Goal: Task Accomplishment & Management: Manage account settings

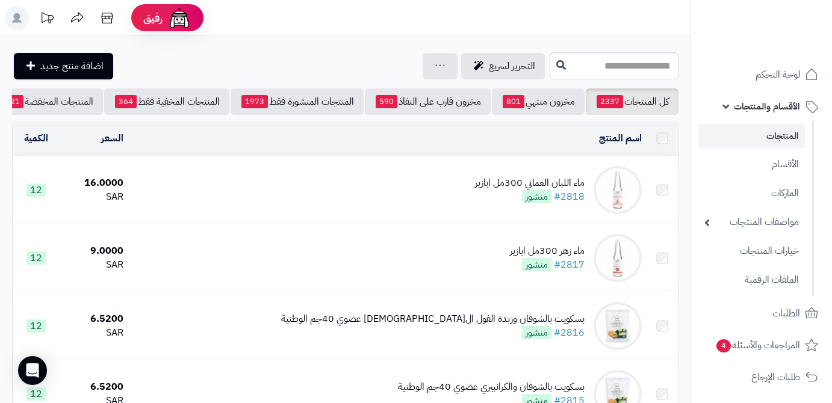
scroll to position [54, 0]
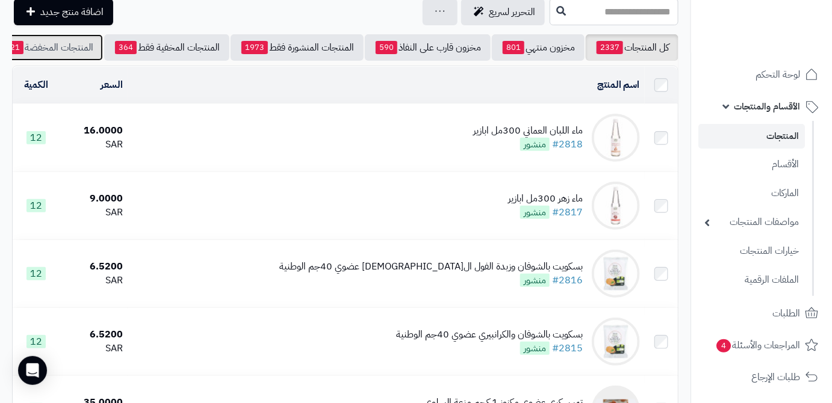
click at [64, 60] on link "المنتجات المخفضة 21" at bounding box center [49, 47] width 107 height 26
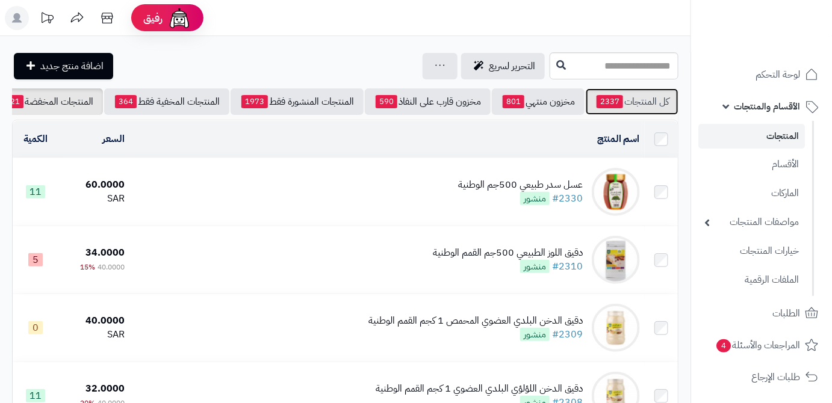
drag, startPoint x: 630, startPoint y: 107, endPoint x: 624, endPoint y: 107, distance: 6.1
click at [631, 107] on link "كل المنتجات 2337" at bounding box center [632, 101] width 93 height 26
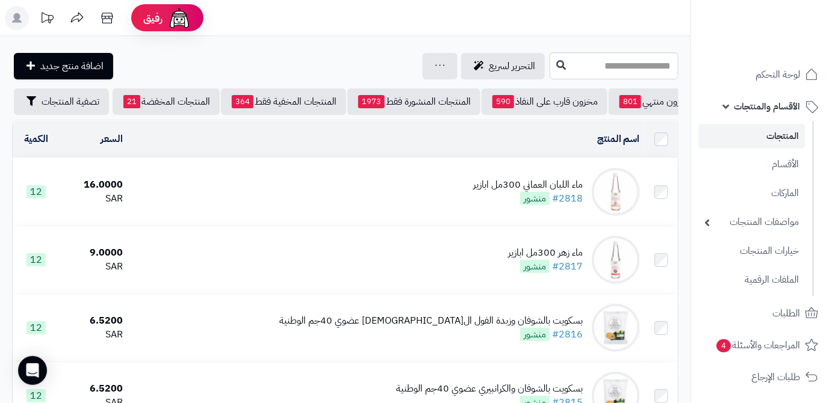
scroll to position [0, -127]
click at [68, 107] on span "تصفية المنتجات" at bounding box center [71, 101] width 58 height 14
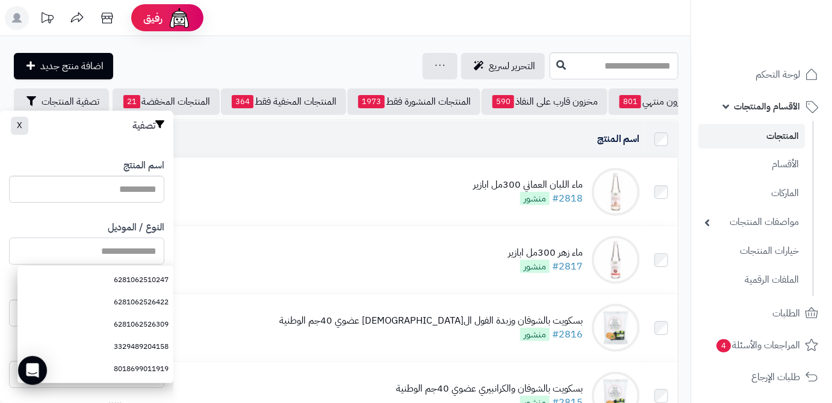
paste input "**********"
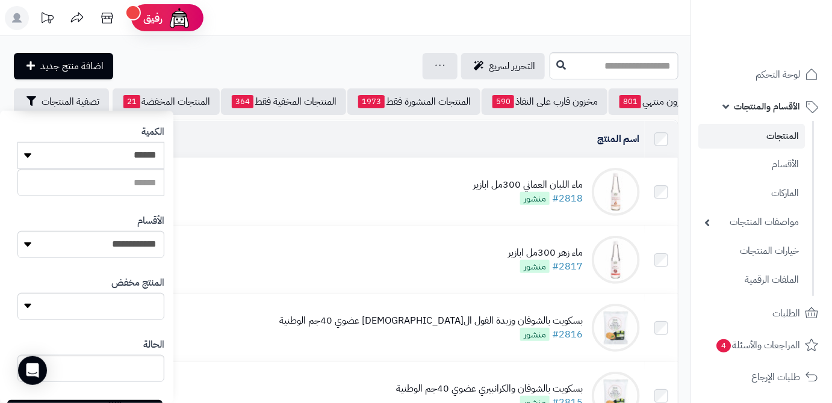
scroll to position [332, 0]
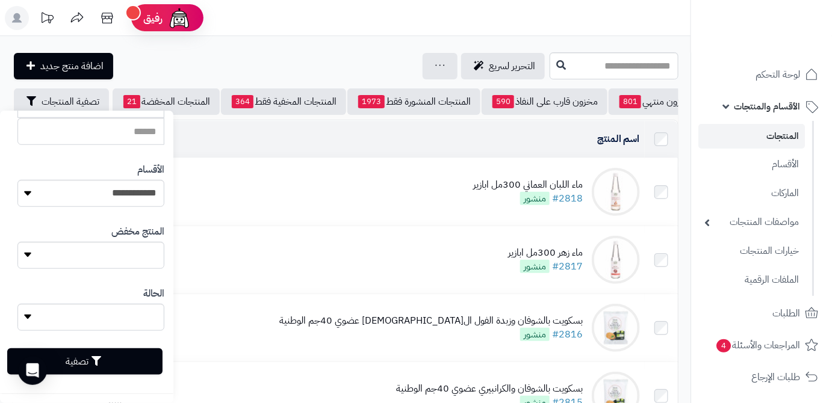
type input "**********"
click at [108, 359] on button "تصفية" at bounding box center [84, 362] width 155 height 26
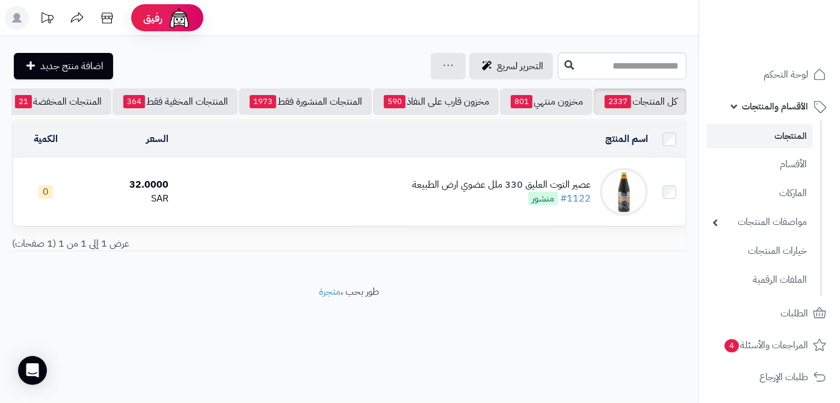
click at [474, 192] on div "عصير التوت العليق 330 ملل عضوي ارض الطبيعة" at bounding box center [501, 185] width 179 height 14
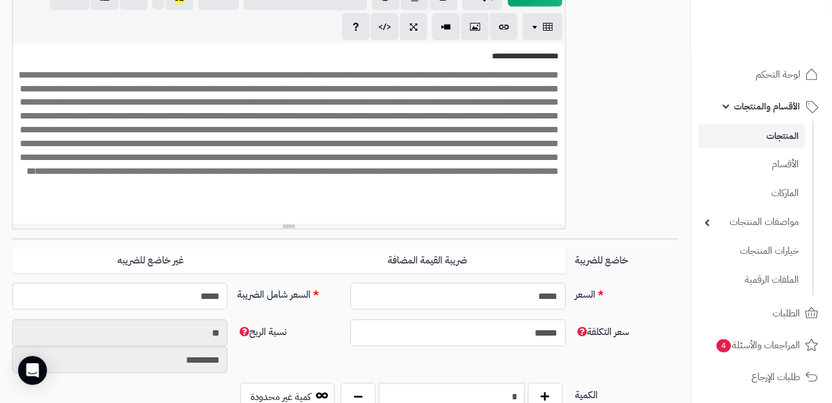
scroll to position [383, 0]
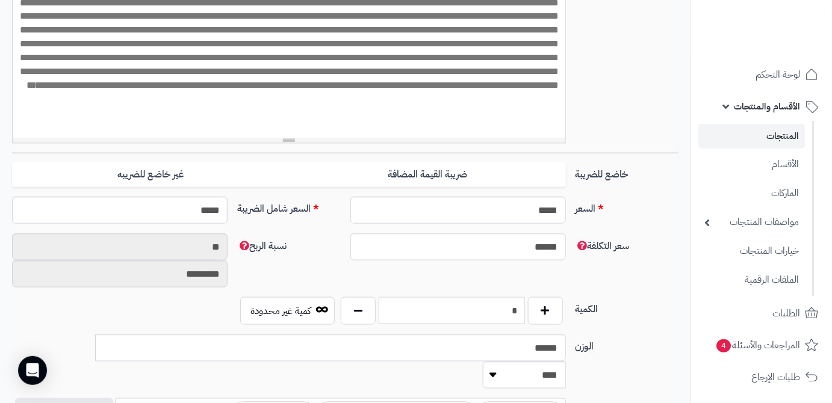
click at [430, 303] on input "*" at bounding box center [452, 310] width 146 height 27
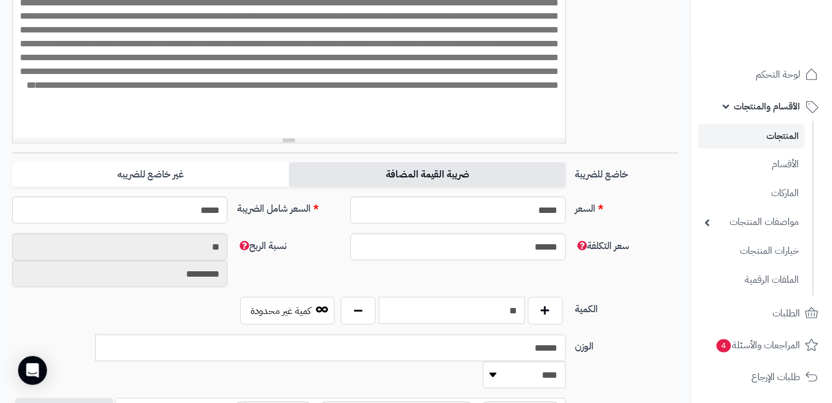
type input "**"
click at [429, 171] on div "**********" at bounding box center [345, 371] width 666 height 1104
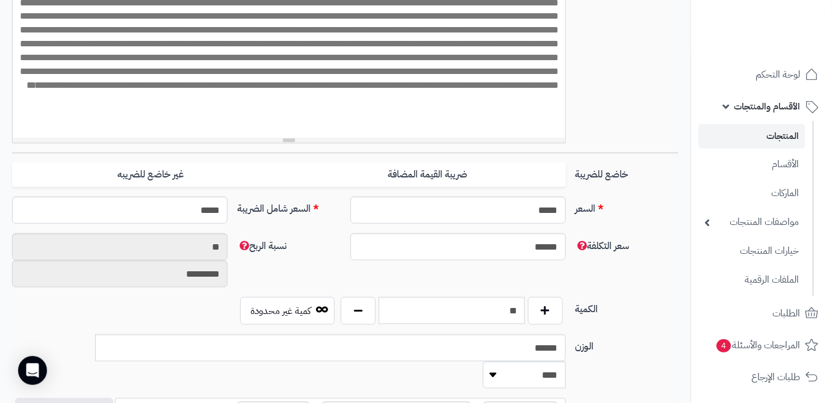
click at [593, 128] on div "**********" at bounding box center [345, 22] width 676 height 259
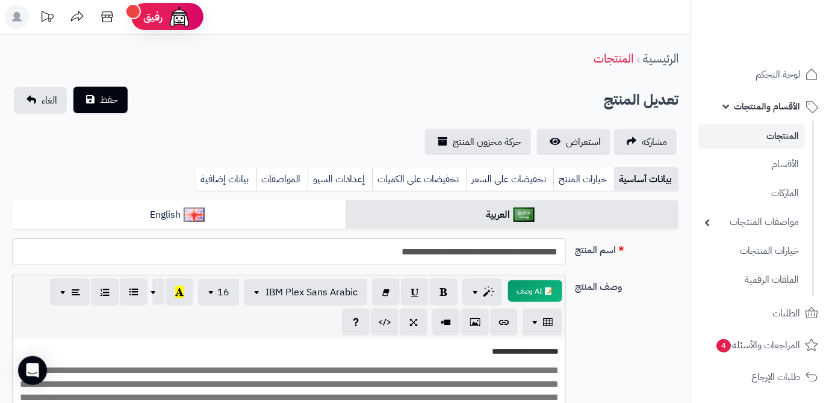
scroll to position [0, 0]
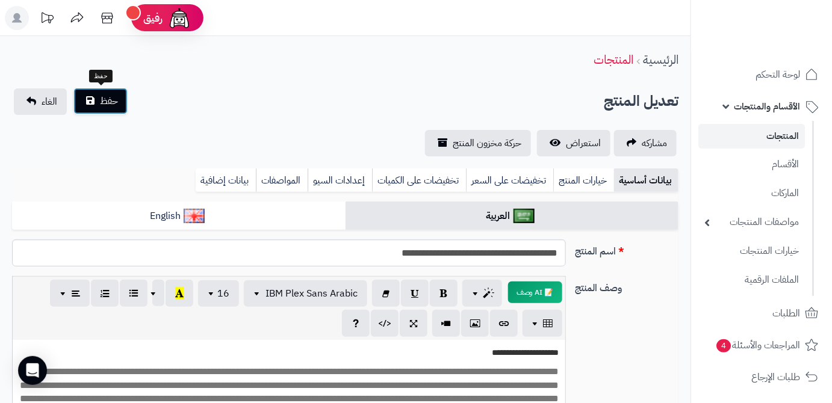
click at [114, 104] on span "حفظ" at bounding box center [109, 101] width 18 height 14
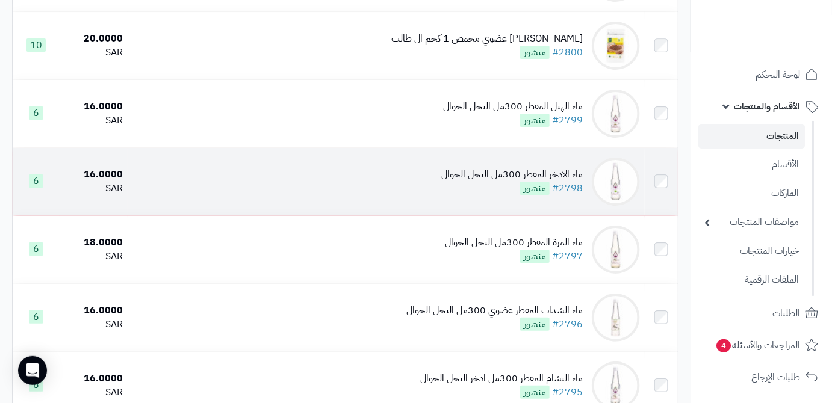
scroll to position [1423, 0]
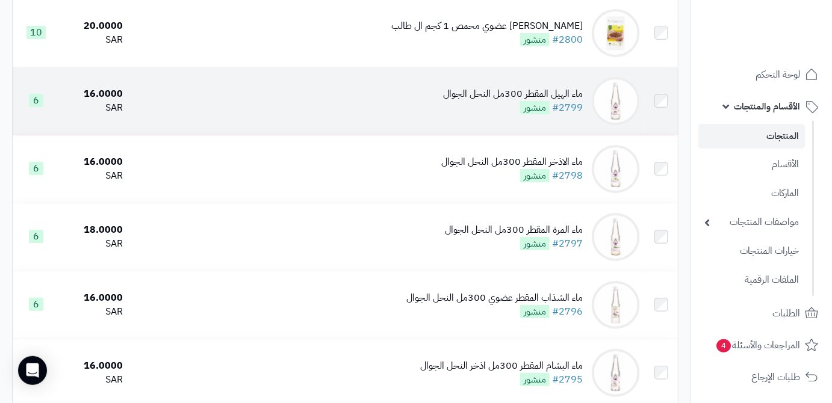
click at [494, 101] on div "ماء الهيل المقطر 300مل النحل الجوال" at bounding box center [513, 94] width 140 height 14
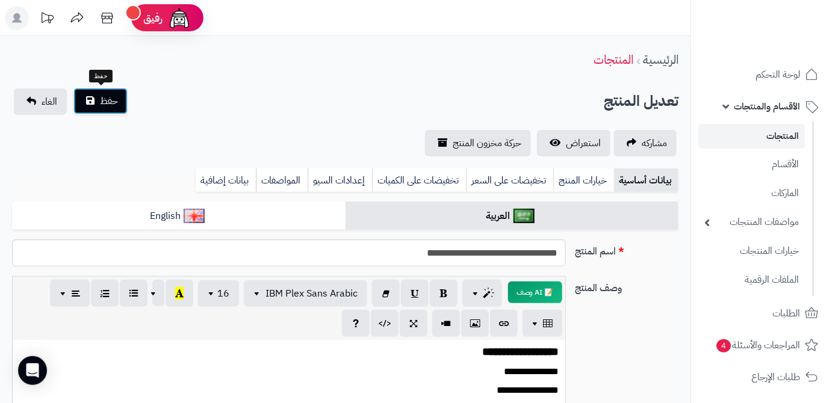
click at [107, 94] on span "حفظ" at bounding box center [109, 101] width 18 height 14
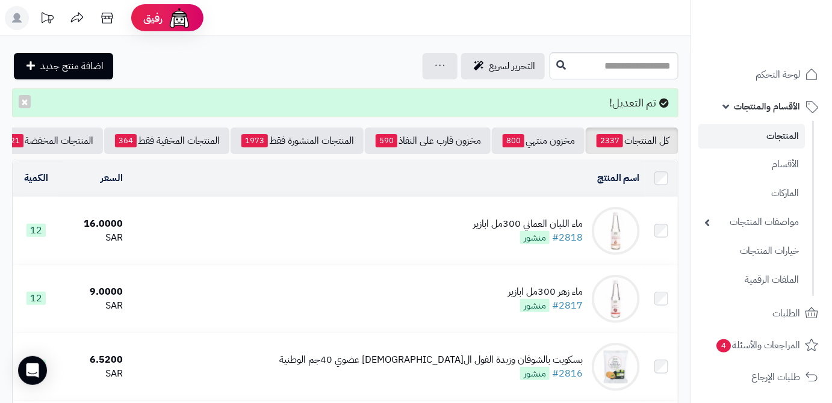
click at [418, 8] on header "رفيق ! الطلبات معالجة مكتمل إرجاع المنتجات العملاء المتواجدون الان 10314 عملاء …" at bounding box center [416, 18] width 832 height 36
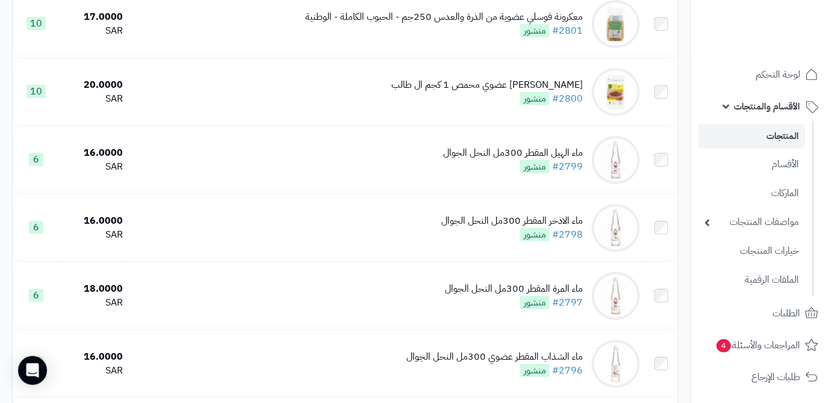
scroll to position [1423, 0]
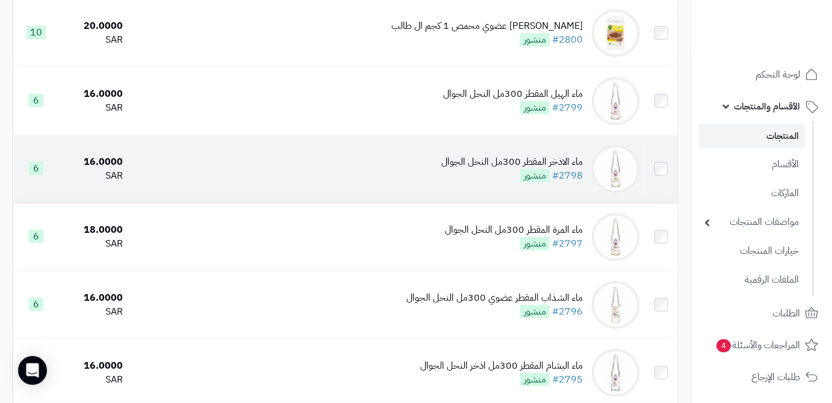
click at [462, 182] on div "ماء الاذخر المقطر 300مل النحل الجوال #2798 منشور" at bounding box center [511, 169] width 141 height 28
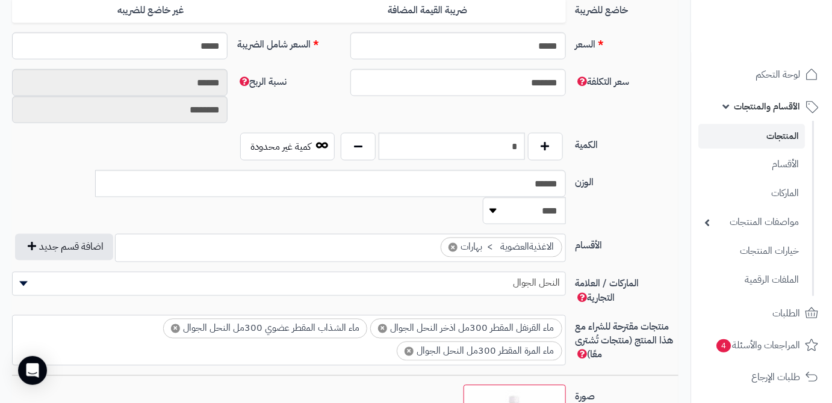
scroll to position [602, 0]
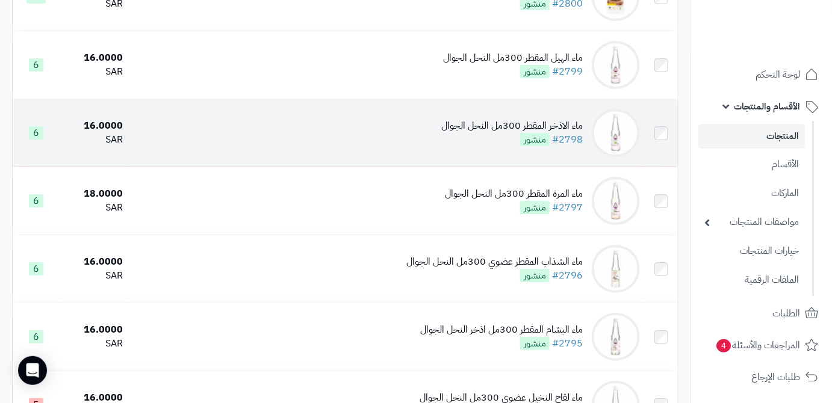
scroll to position [1439, 0]
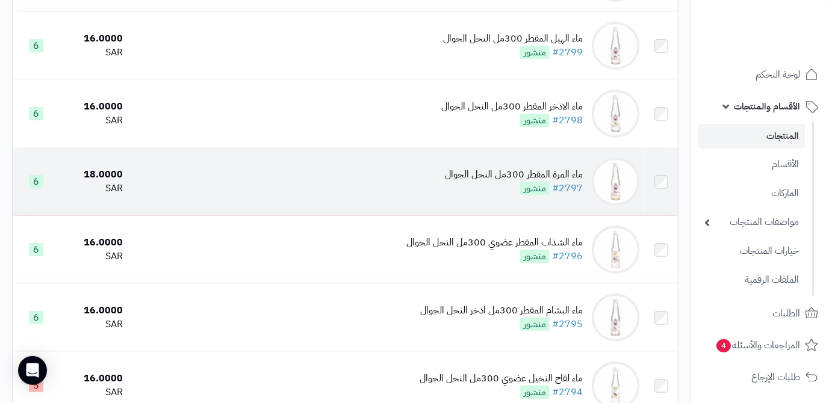
click at [472, 196] on div "ماء المرة المقطر 300مل النحل الجوال #2797 منشور" at bounding box center [514, 182] width 138 height 28
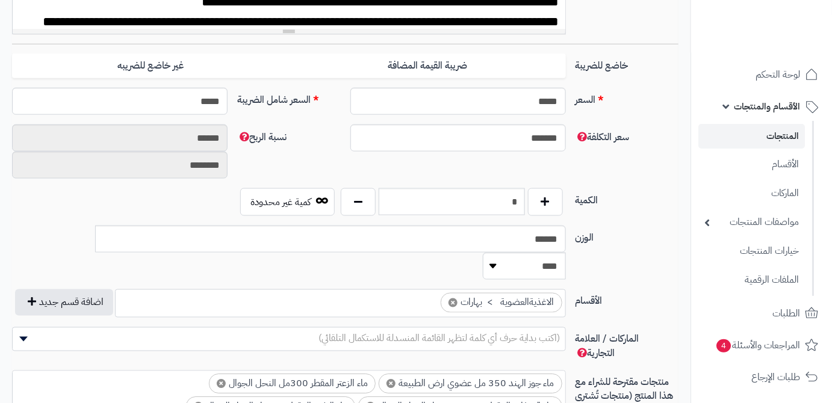
scroll to position [264, 0]
click at [525, 327] on span "(اكتب بداية حرف أي كلمة لتظهر القائمة المنسدلة للاستكمال التلقائي)" at bounding box center [289, 339] width 554 height 24
click at [530, 331] on span "(اكتب بداية حرف أي كلمة لتظهر القائمة المنسدلة للاستكمال التلقائي)" at bounding box center [439, 338] width 242 height 14
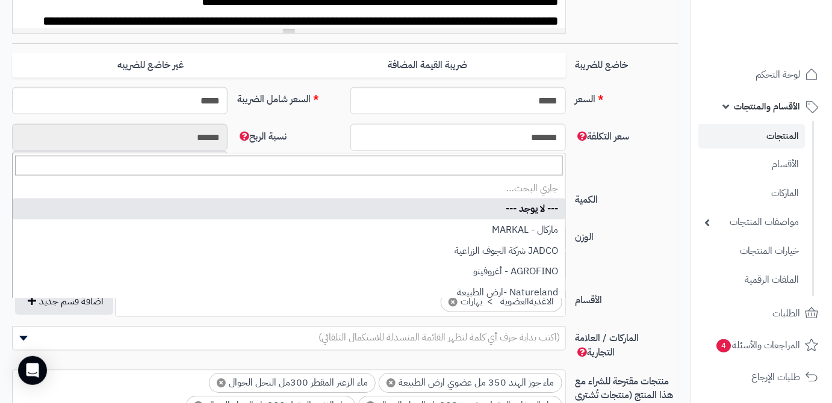
click at [530, 331] on span "(اكتب بداية حرف أي كلمة لتظهر القائمة المنسدلة للاستكمال التلقائي)" at bounding box center [439, 338] width 242 height 14
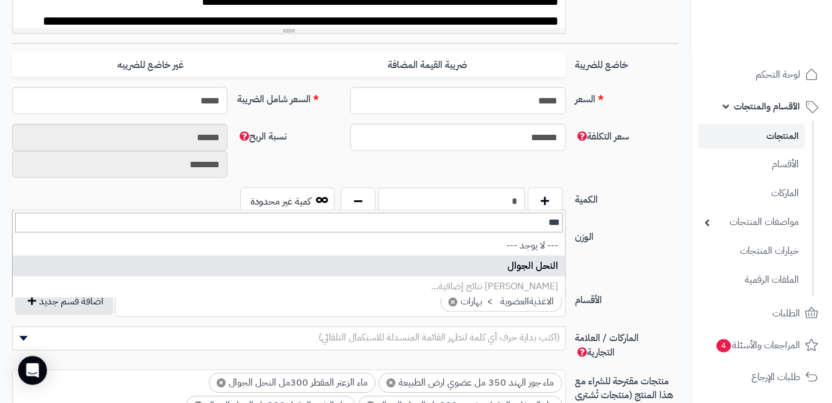
type input "***"
select select "**"
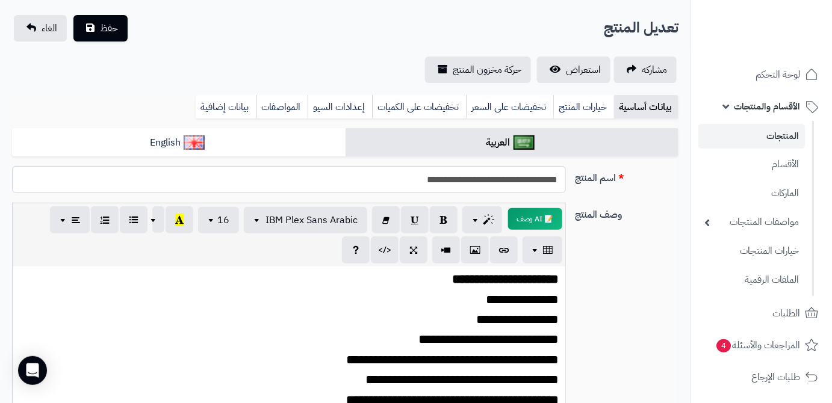
scroll to position [54, 0]
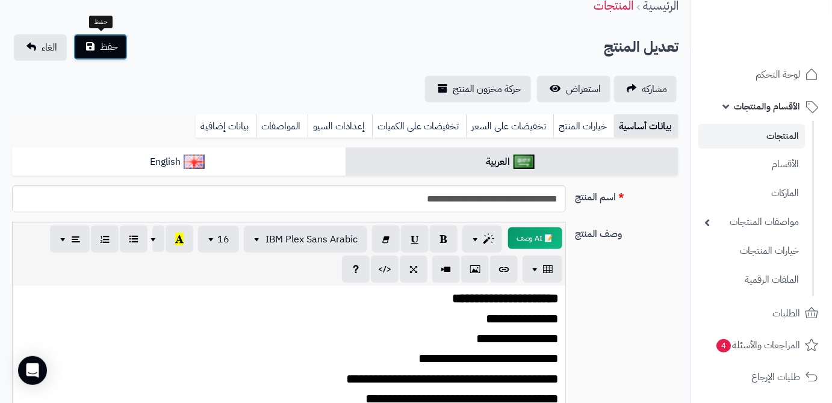
click at [115, 46] on span "حفظ" at bounding box center [109, 47] width 18 height 14
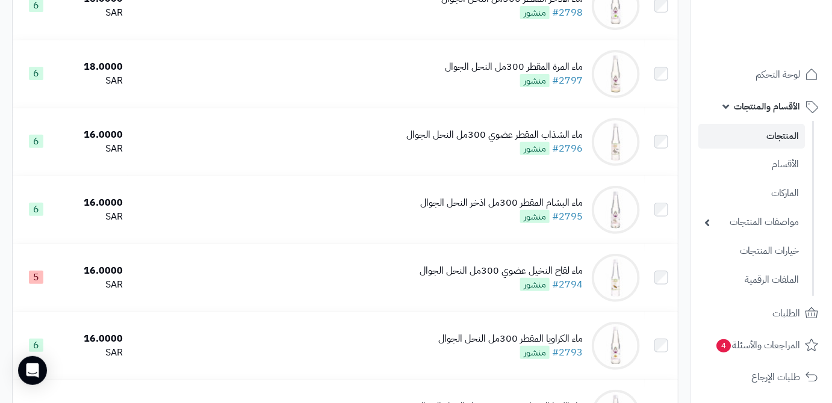
scroll to position [1587, 0]
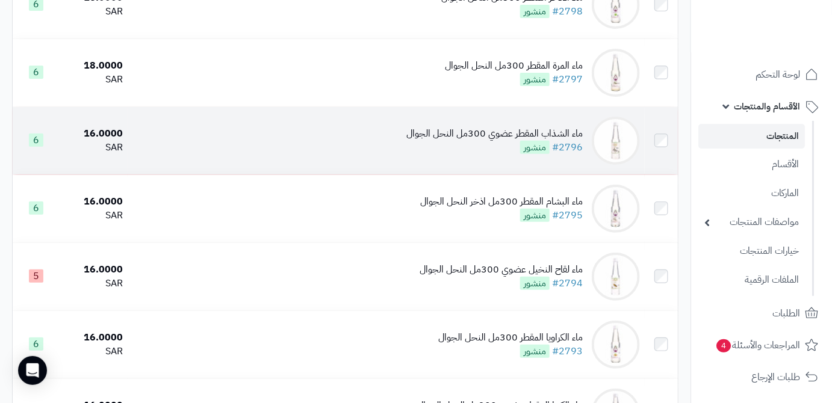
click at [432, 155] on div "ماء الشذاب المقطر عضوي 300مل النحل الجوال #2796 منشور" at bounding box center [494, 141] width 176 height 28
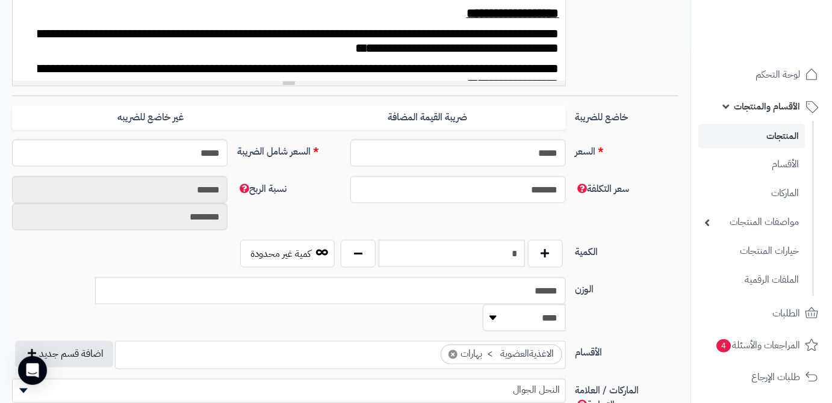
scroll to position [328, 0]
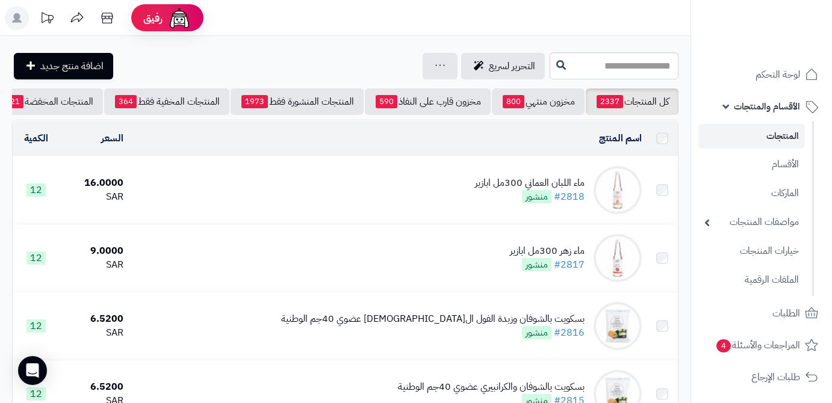
scroll to position [1548, 0]
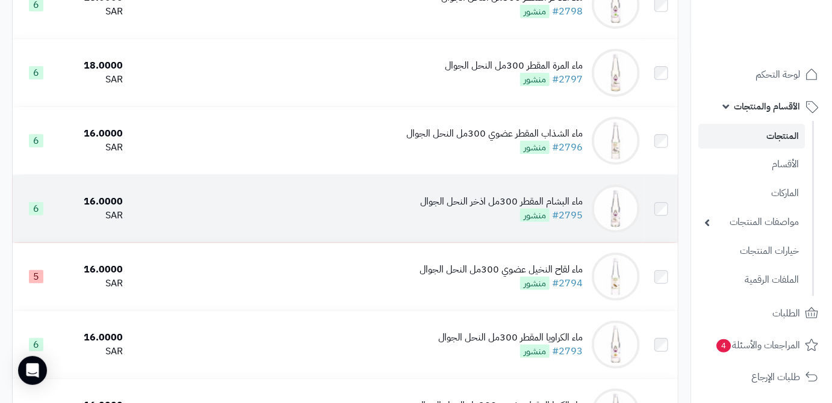
click at [491, 209] on div "ماء البشام المقطر 300مل اذخر النحل الجوال" at bounding box center [501, 202] width 163 height 14
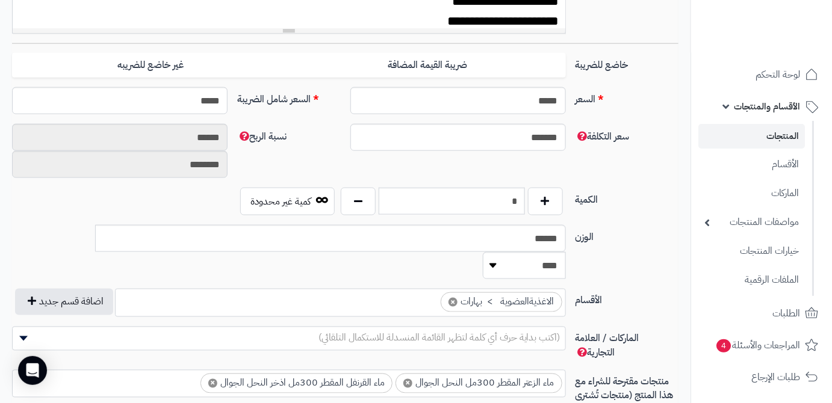
scroll to position [547, 0]
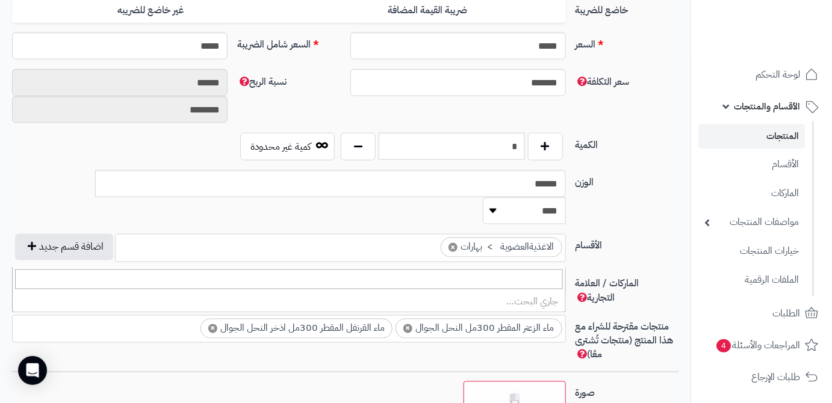
drag, startPoint x: 544, startPoint y: 257, endPoint x: 566, endPoint y: 243, distance: 26.2
click at [544, 276] on span "(اكتب بداية حرف أي كلمة لتظهر القائمة المنسدلة للاستكمال التلقائي)" at bounding box center [439, 283] width 242 height 14
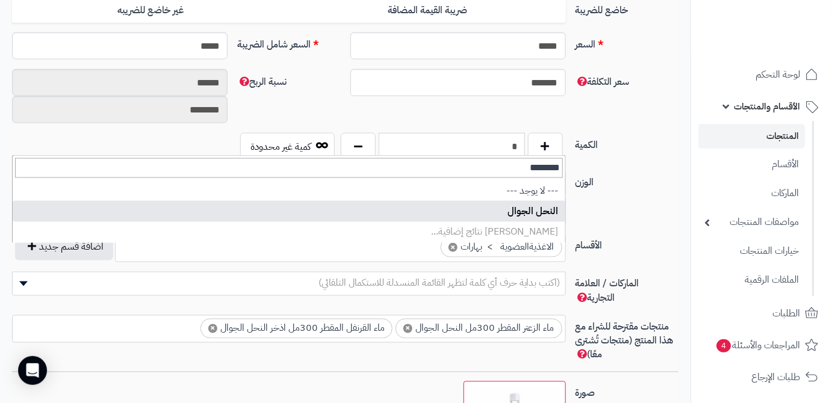
type input "********"
select select "**"
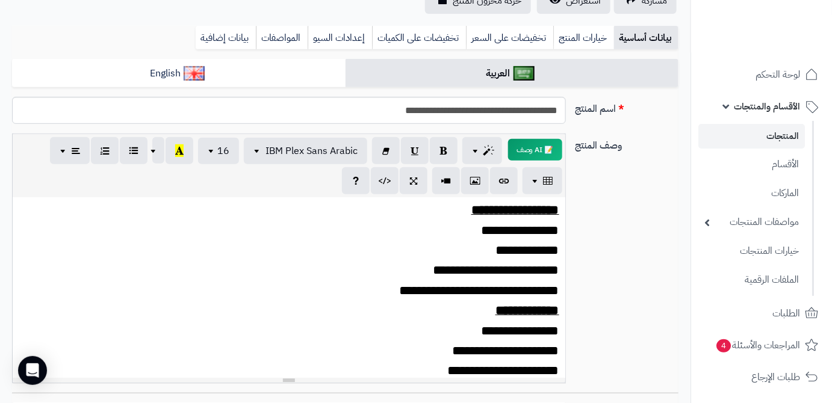
scroll to position [54, 0]
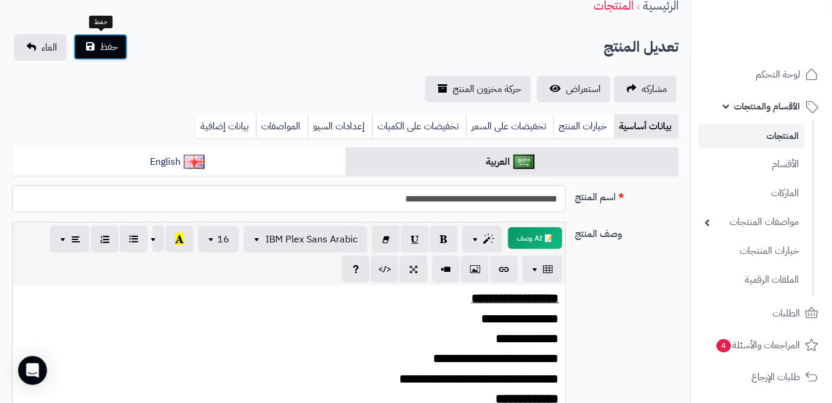
click at [119, 57] on button "حفظ" at bounding box center [100, 47] width 54 height 26
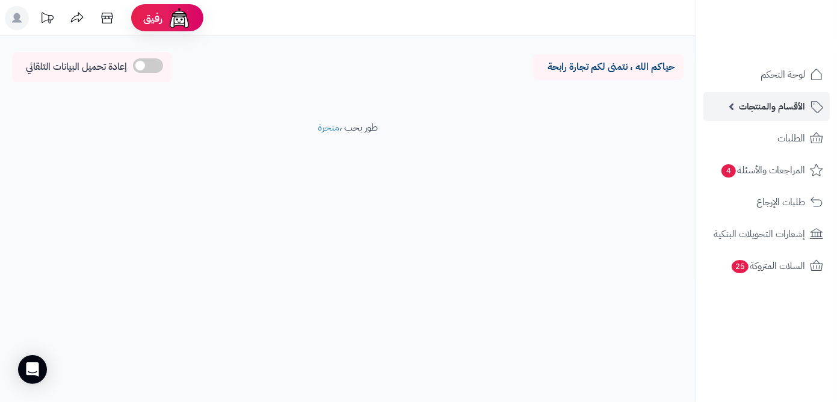
click at [758, 117] on link "الأقسام والمنتجات" at bounding box center [767, 106] width 126 height 29
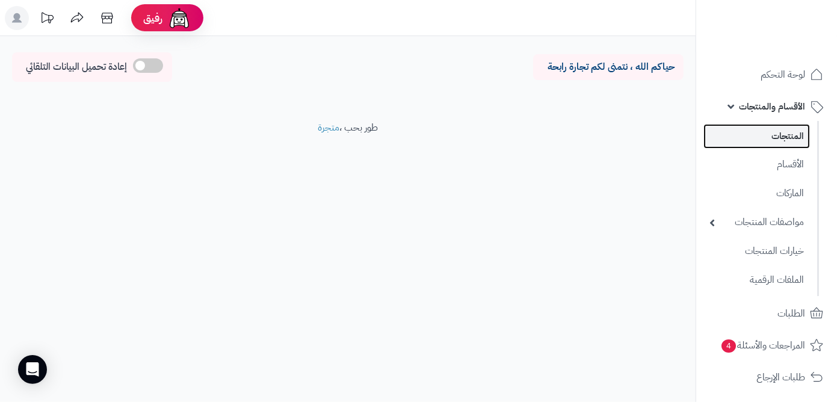
click at [768, 139] on link "المنتجات" at bounding box center [757, 136] width 107 height 25
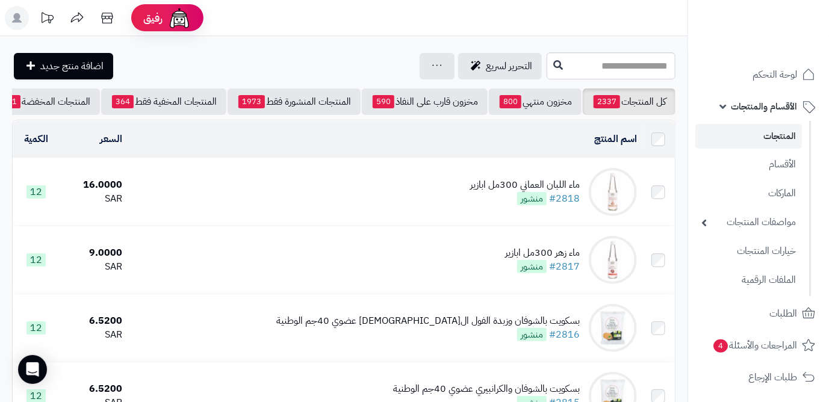
scroll to position [0, -130]
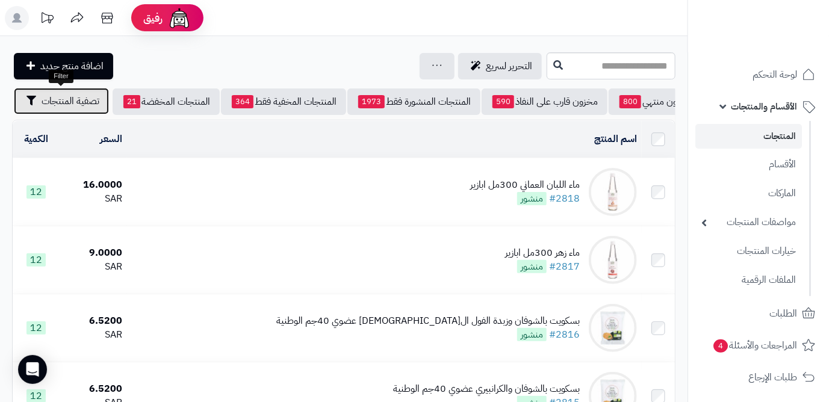
click at [61, 109] on button "تصفية المنتجات" at bounding box center [61, 101] width 95 height 26
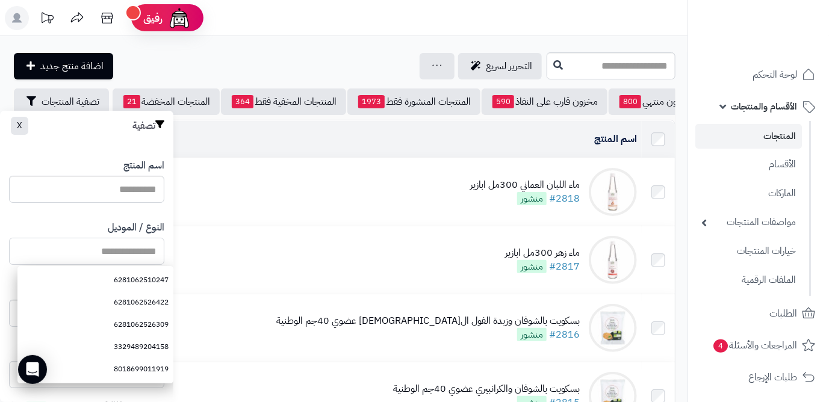
paste input "**********"
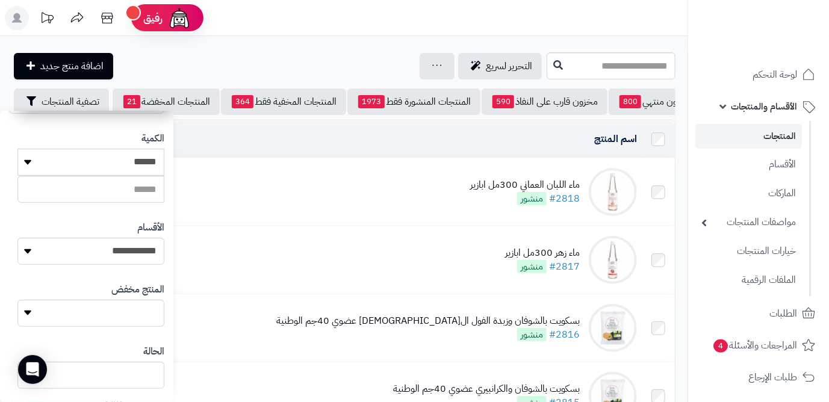
scroll to position [334, 0]
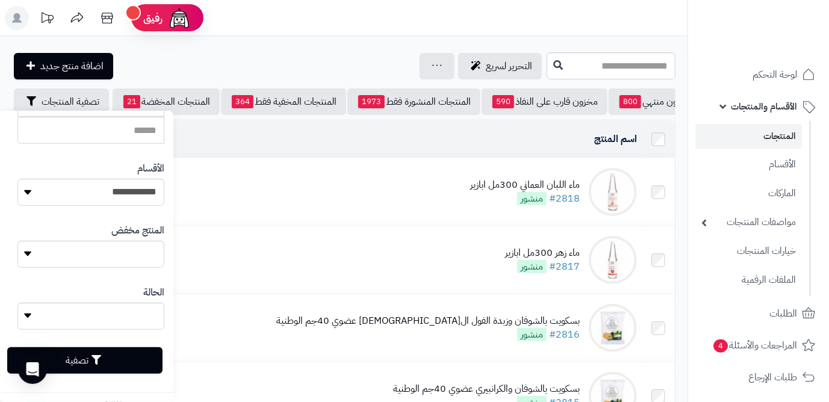
type input "**********"
click at [136, 364] on button "تصفية" at bounding box center [84, 360] width 155 height 26
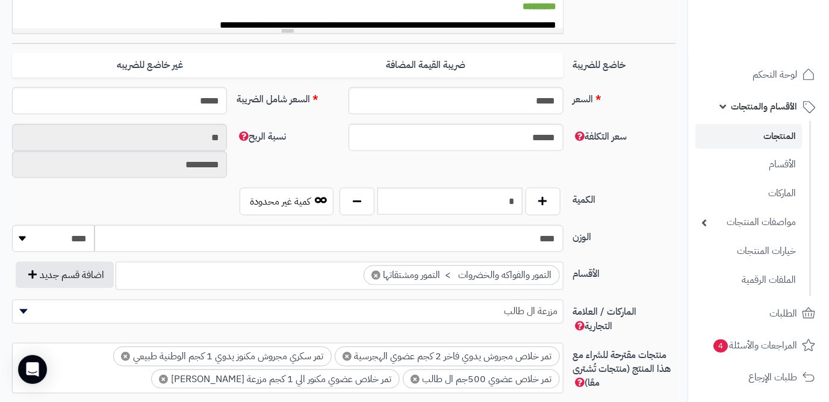
scroll to position [520, 0]
click at [494, 205] on input "*" at bounding box center [449, 201] width 145 height 27
type input "*"
click at [513, 164] on div "سعر التكلفة ****** نسبة الربح ** *********" at bounding box center [343, 156] width 673 height 64
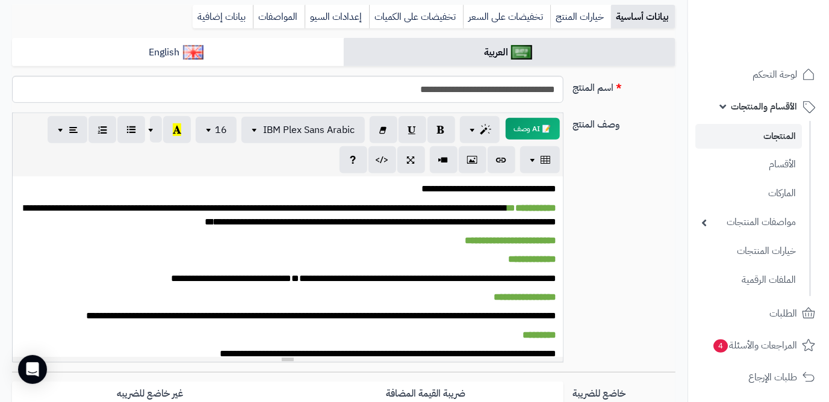
scroll to position [0, 0]
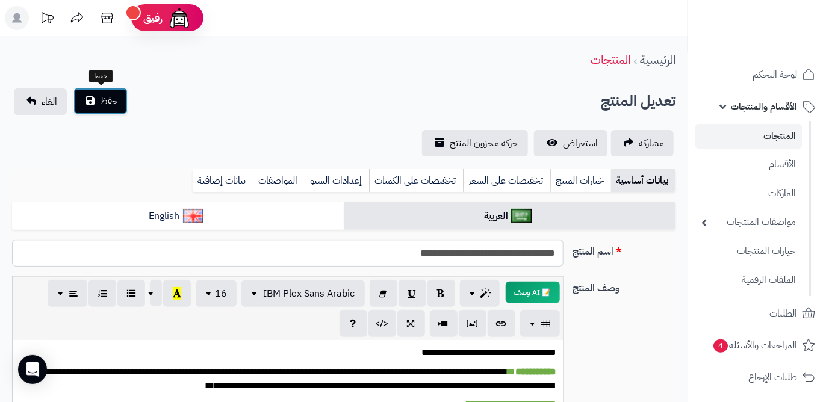
click at [92, 98] on button "حفظ" at bounding box center [100, 101] width 54 height 26
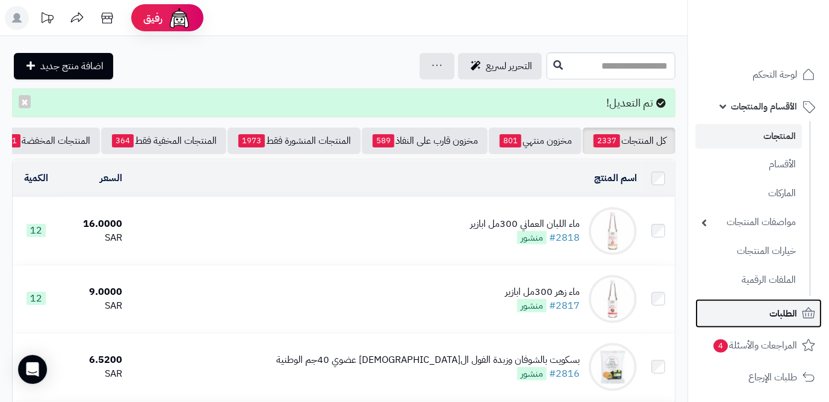
click at [737, 316] on link "الطلبات" at bounding box center [758, 313] width 126 height 29
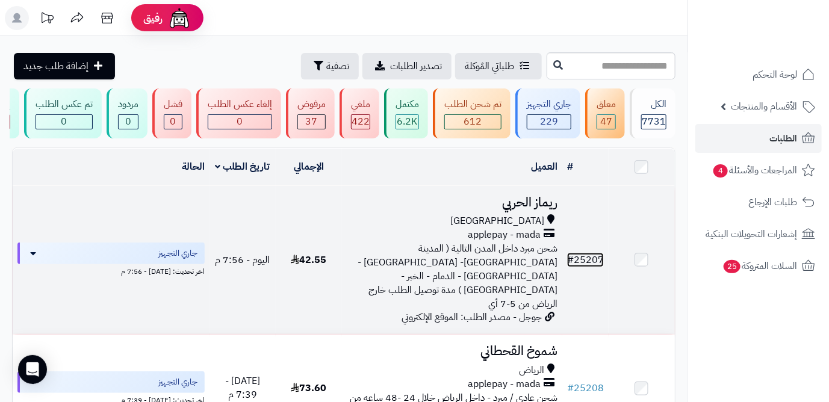
click at [593, 257] on link "# 25207" at bounding box center [585, 260] width 37 height 14
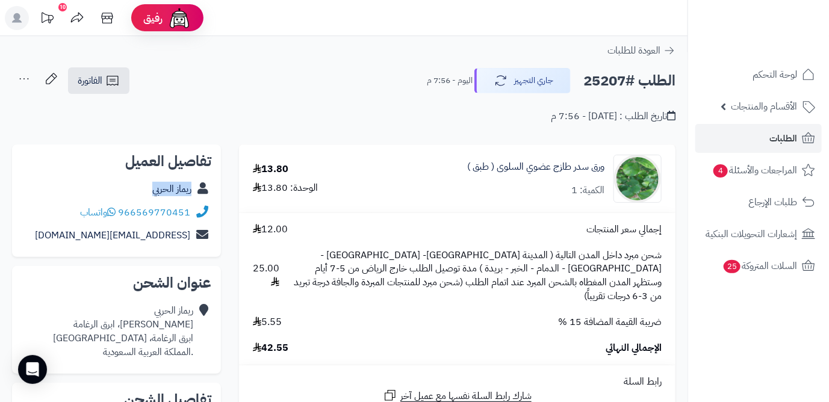
drag, startPoint x: 168, startPoint y: 194, endPoint x: 193, endPoint y: 194, distance: 24.7
click at [193, 194] on div "ريماز الحربي" at bounding box center [117, 189] width 190 height 23
drag, startPoint x: 123, startPoint y: 212, endPoint x: 191, endPoint y: 212, distance: 68.0
click at [191, 212] on div "966569770451 واتساب" at bounding box center [117, 212] width 190 height 23
copy link "966569770451"
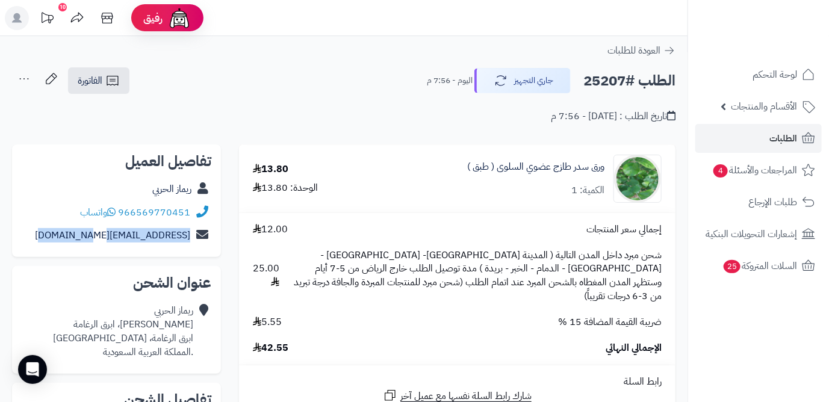
drag, startPoint x: 95, startPoint y: 240, endPoint x: 192, endPoint y: 241, distance: 96.9
click at [192, 241] on div "remazalharbi16@icloud.com" at bounding box center [117, 235] width 190 height 23
copy div "remazalharbi16@icloud.com"
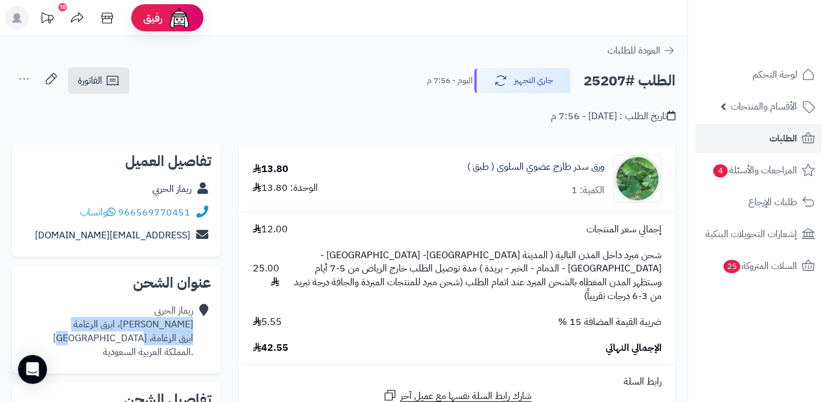
drag, startPoint x: 128, startPoint y: 337, endPoint x: 193, endPoint y: 328, distance: 66.2
click at [193, 328] on div "ريماز الحربي الوليد بن عبدالملك، ابرق الرغامة ابرق الرغامة، جدة .المملكة العربي…" at bounding box center [123, 331] width 140 height 55
copy div "الوليد بن عبدالملك، ابرق الرغامة ابرق الرغامة، جدة"
click at [612, 77] on h2 "الطلب #25207" at bounding box center [629, 81] width 92 height 25
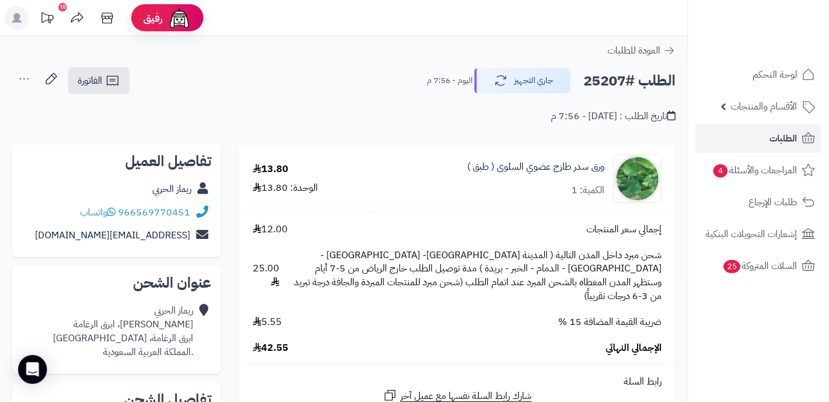
copy h2 "25207"
click at [275, 341] on span "42.55" at bounding box center [271, 348] width 36 height 14
copy span "42.55"
drag, startPoint x: 608, startPoint y: 170, endPoint x: 450, endPoint y: 173, distance: 158.4
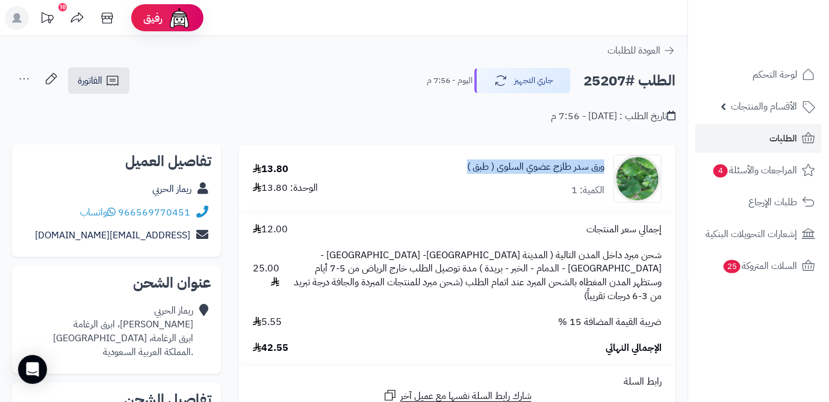
click at [450, 173] on div "ورق سدر طازج عضوي السلوى ( طبق ) الكمية: 1" at bounding box center [524, 179] width 294 height 48
copy link "ورق سدر طازج عضوي السلوى ( طبق )"
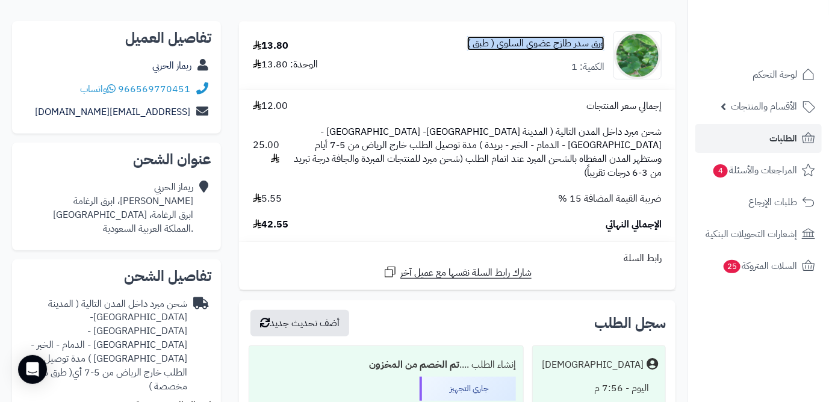
scroll to position [54, 0]
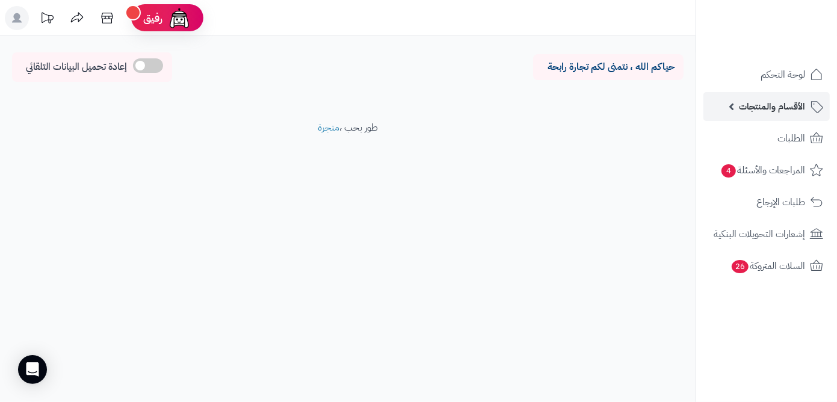
click at [762, 114] on span "الأقسام والمنتجات" at bounding box center [772, 106] width 66 height 17
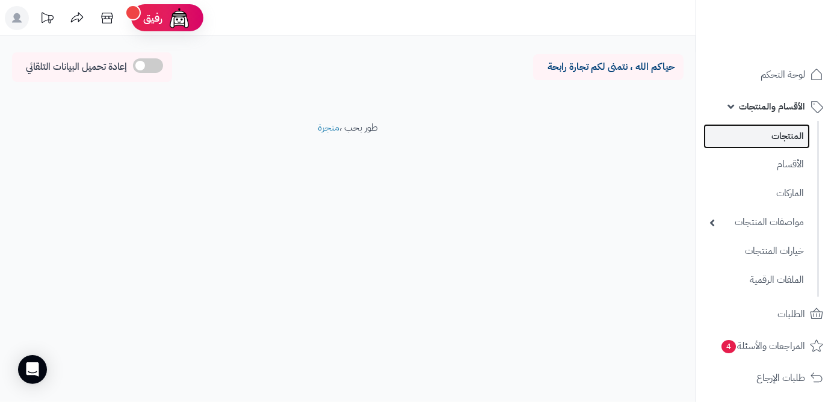
click at [765, 135] on link "المنتجات" at bounding box center [757, 136] width 107 height 25
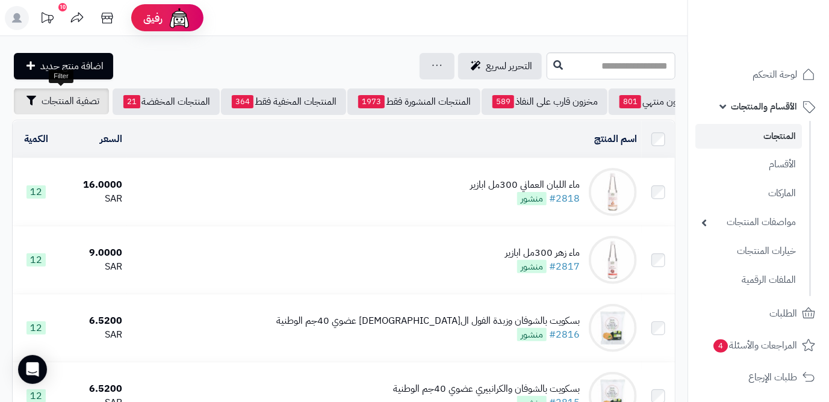
scroll to position [0, -130]
click at [42, 108] on span "تصفية المنتجات" at bounding box center [71, 101] width 58 height 14
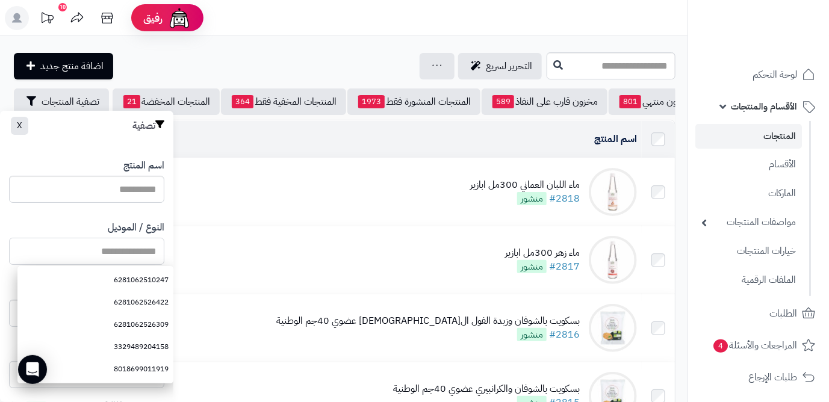
paste input "**********"
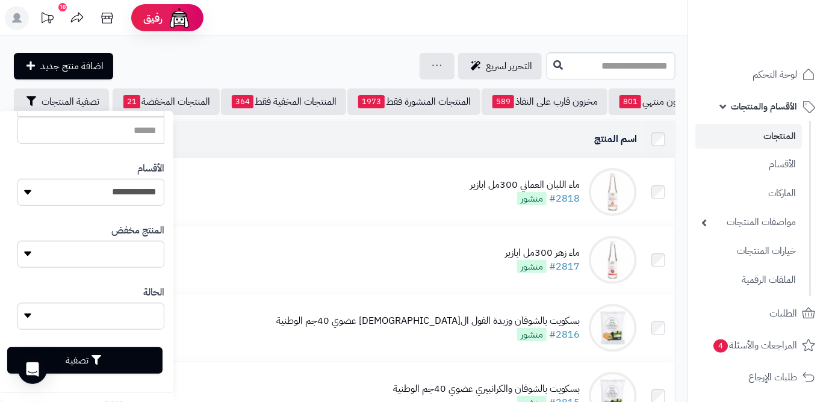
type input "**********"
click at [116, 362] on button "تصفية" at bounding box center [84, 360] width 155 height 26
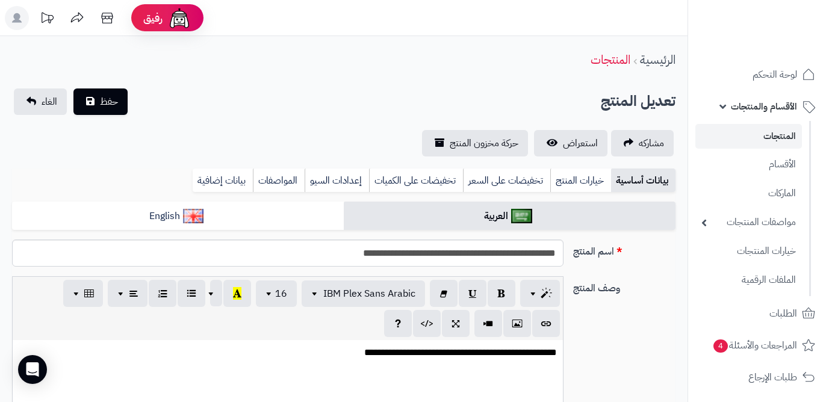
scroll to position [547, 0]
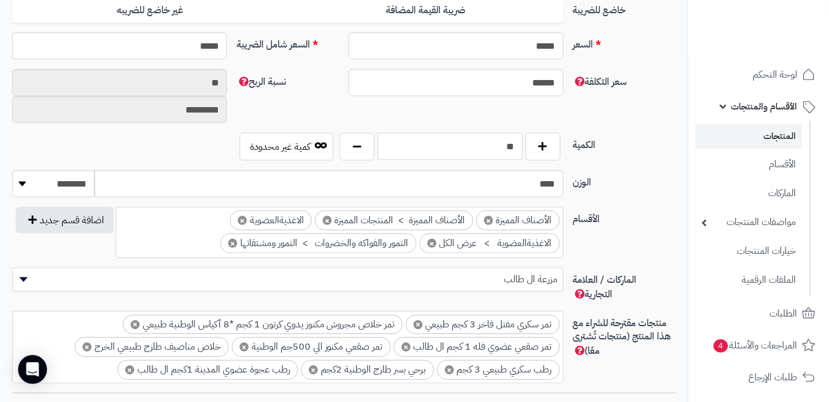
click at [489, 154] on input "**" at bounding box center [449, 146] width 145 height 27
type input "*"
click at [430, 113] on div "سعر التكلفة ****** نسبة الربح ** *********" at bounding box center [343, 101] width 673 height 64
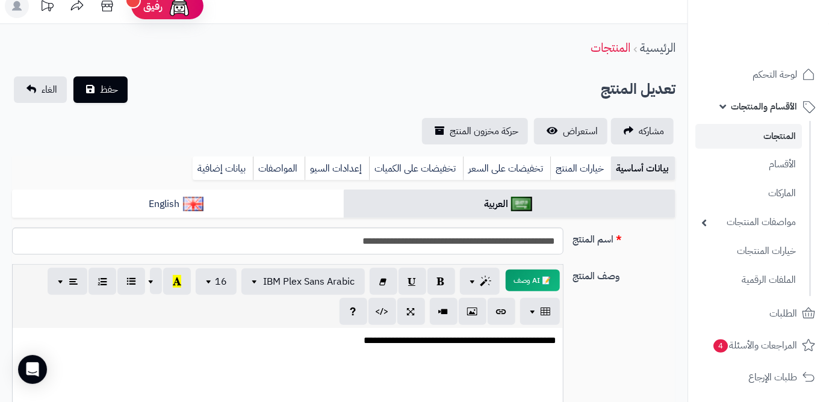
scroll to position [0, 0]
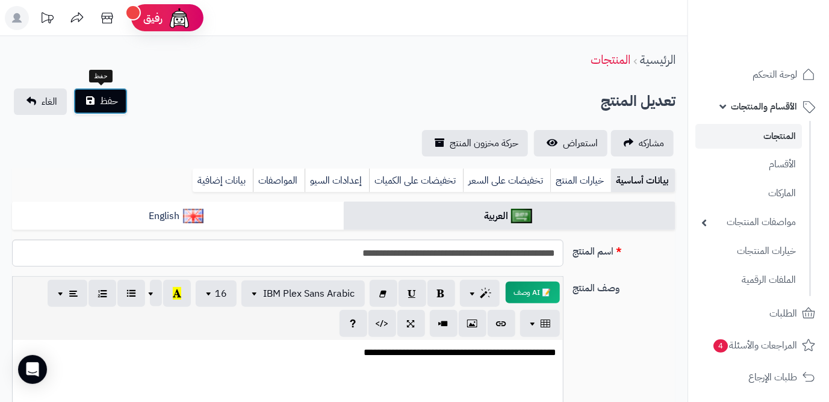
click at [108, 99] on span "حفظ" at bounding box center [109, 101] width 18 height 14
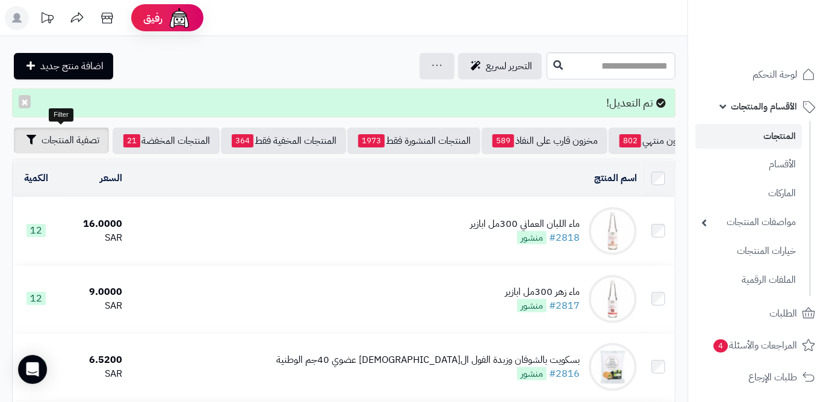
scroll to position [0, -130]
click at [68, 133] on span "تصفية المنتجات" at bounding box center [71, 140] width 58 height 14
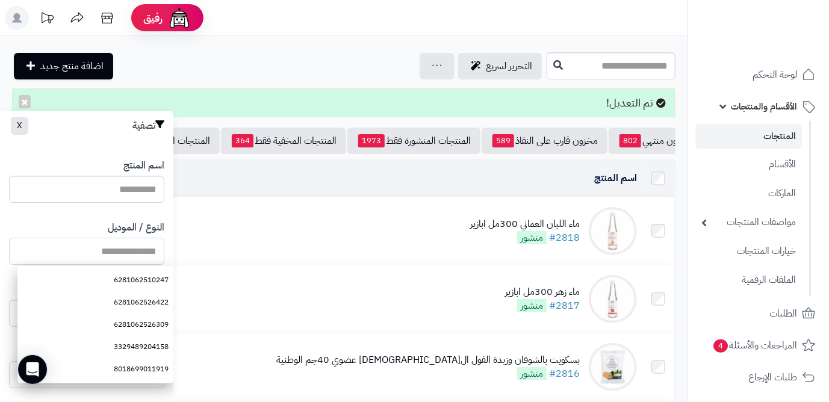
paste input "**********"
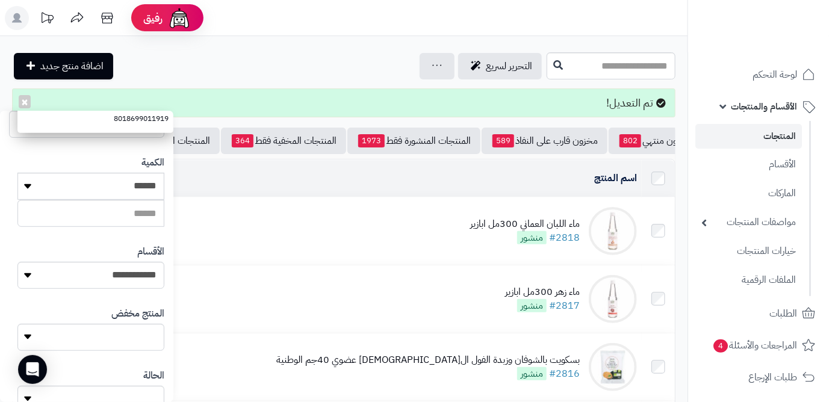
scroll to position [328, 0]
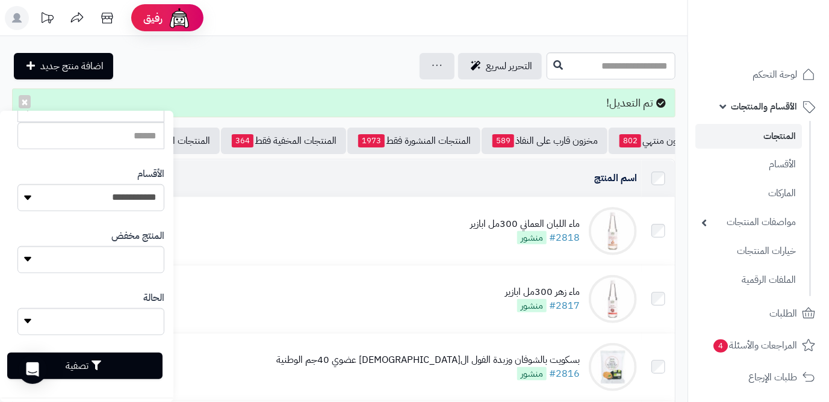
type input "**********"
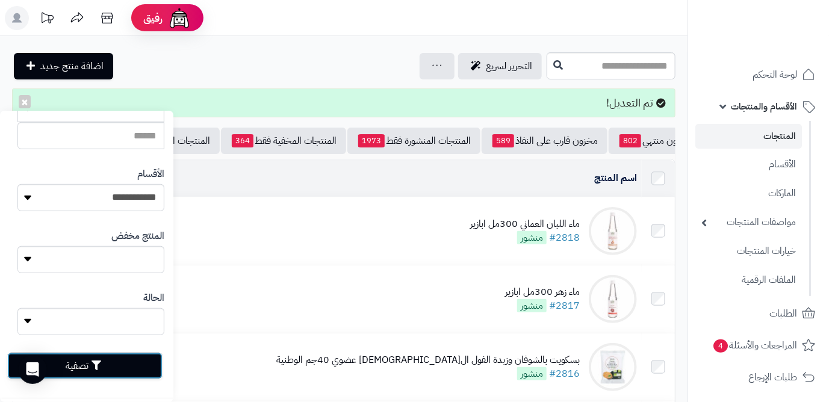
click at [134, 365] on button "تصفية" at bounding box center [84, 366] width 155 height 26
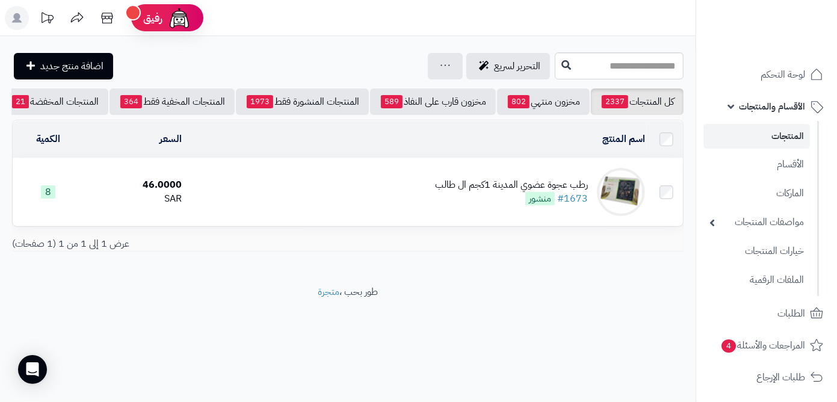
click at [468, 192] on div "رطب عجوة عضوي المدينة 1كجم ال طالب" at bounding box center [511, 185] width 153 height 14
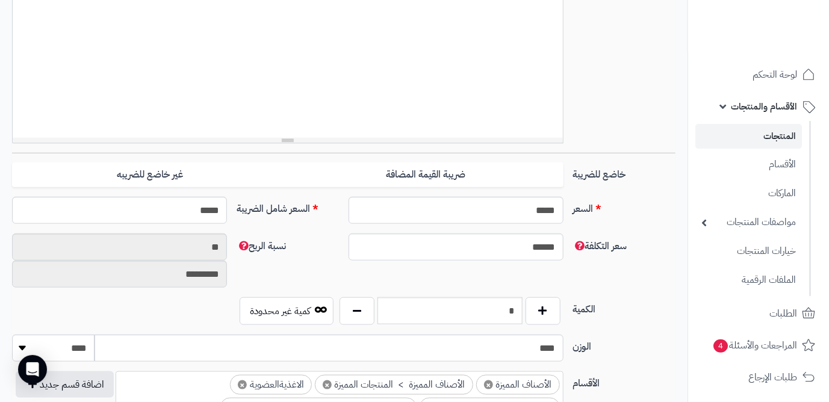
scroll to position [383, 0]
click at [477, 301] on input "*" at bounding box center [449, 310] width 145 height 27
type input "*"
click at [465, 267] on div "سعر التكلفة ****** نسبة الربح ** *********" at bounding box center [343, 266] width 673 height 64
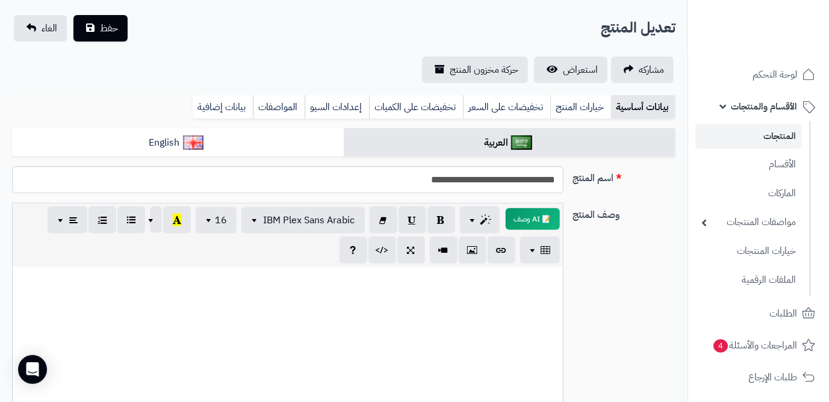
scroll to position [54, 0]
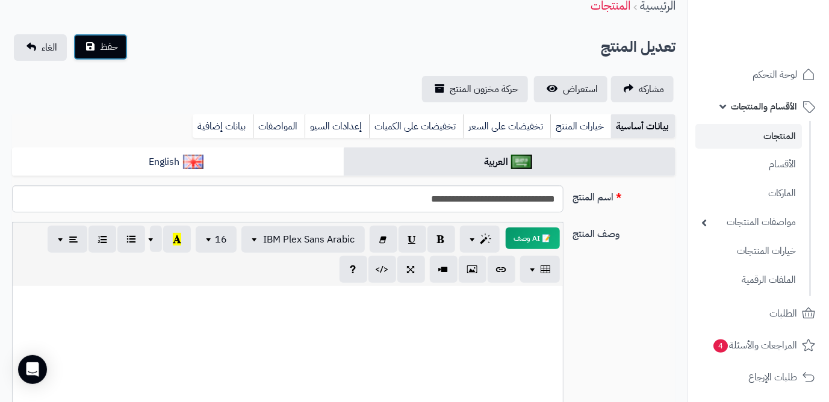
click at [106, 55] on button "حفظ" at bounding box center [100, 47] width 54 height 26
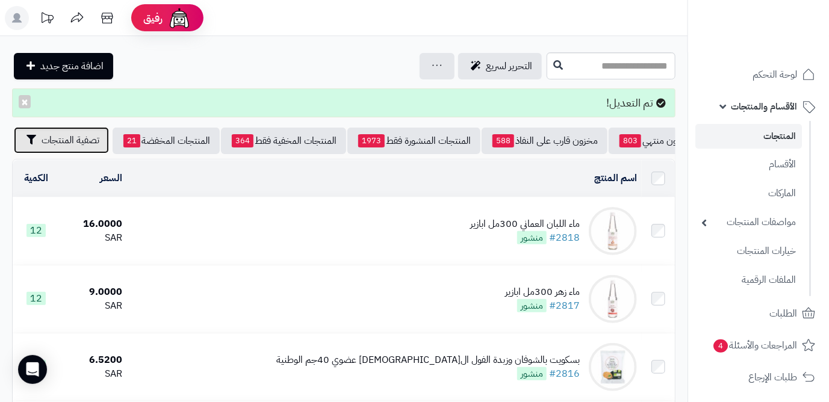
click at [63, 144] on span "تصفية المنتجات" at bounding box center [71, 140] width 58 height 14
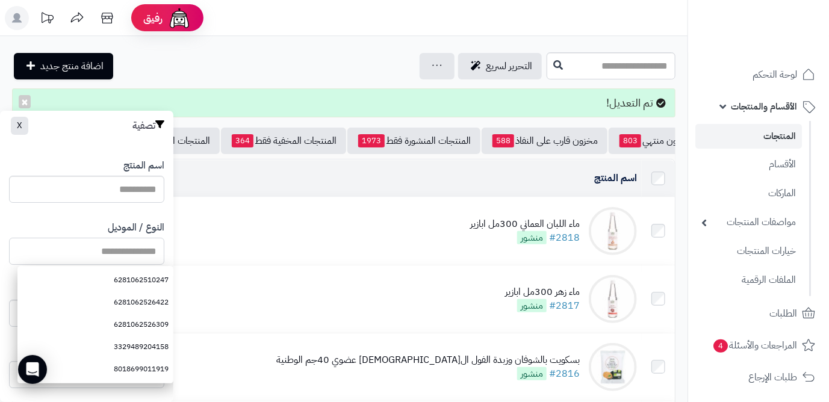
paste input "**********"
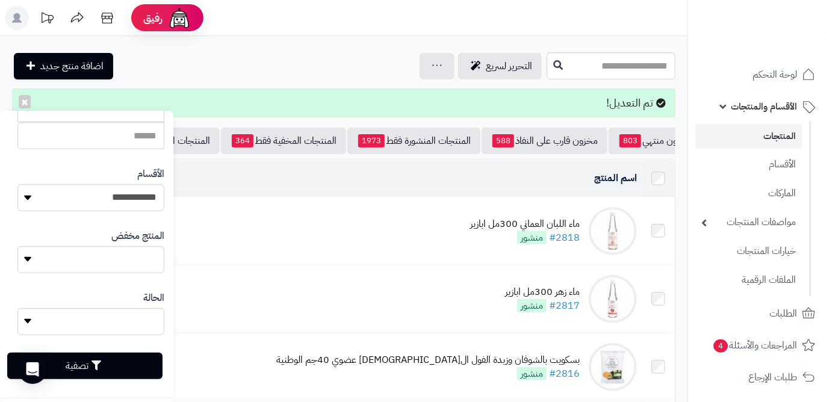
type input "**********"
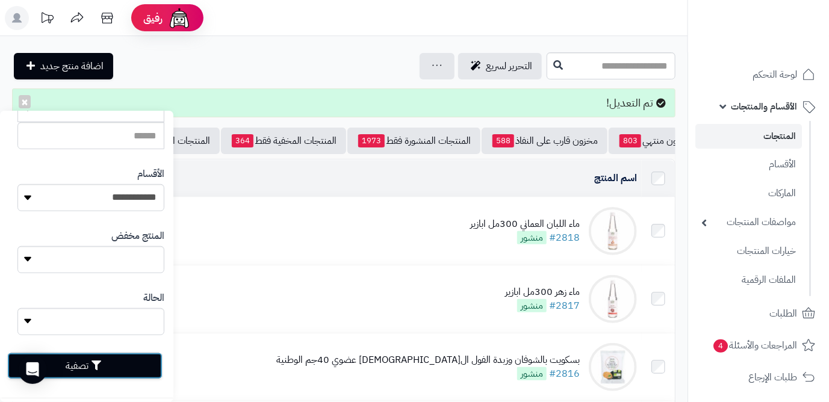
click at [107, 358] on button "تصفية" at bounding box center [84, 366] width 155 height 26
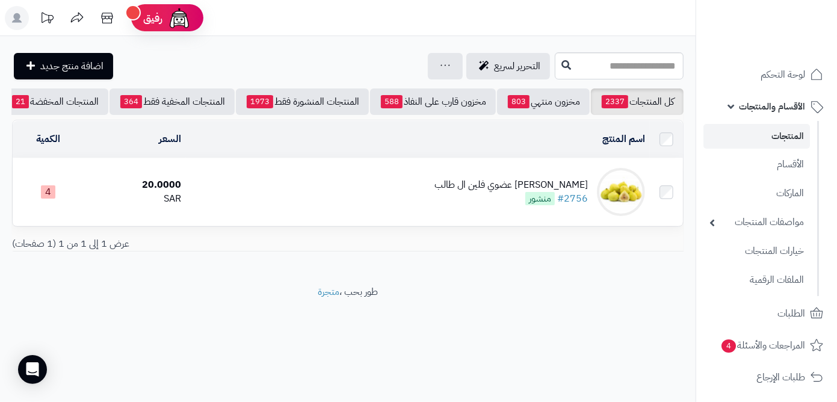
click at [320, 197] on td "تين اصفر عضوي فلين ال طالب #2756 منشور" at bounding box center [418, 191] width 464 height 67
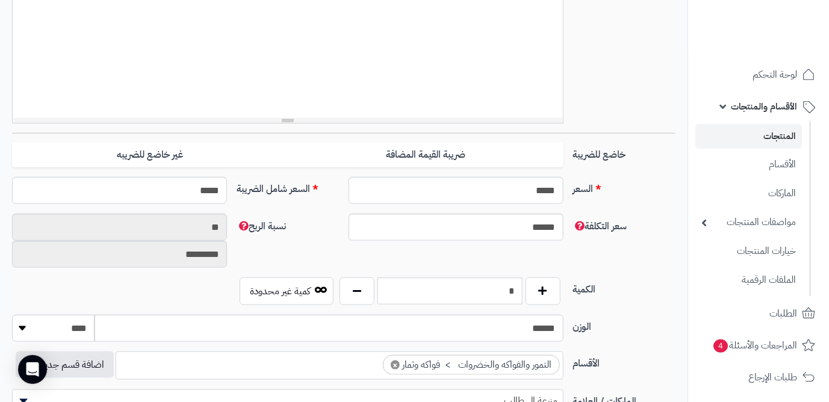
scroll to position [550, 0]
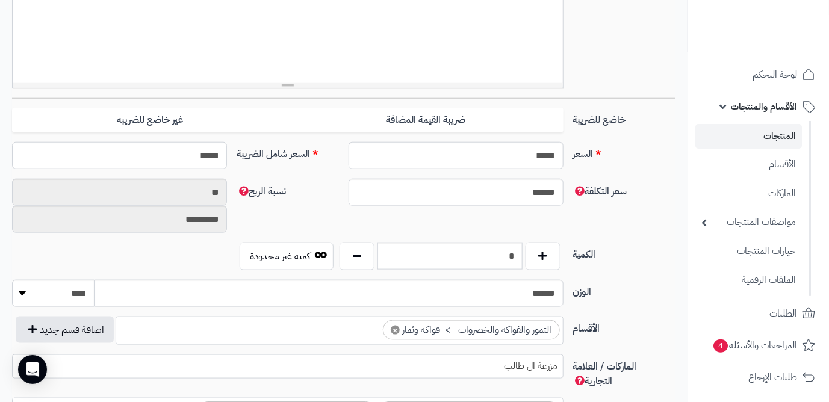
click at [489, 270] on div "الكمية * كمية غير محدودة" at bounding box center [343, 261] width 673 height 37
click at [489, 265] on input "*" at bounding box center [449, 256] width 145 height 27
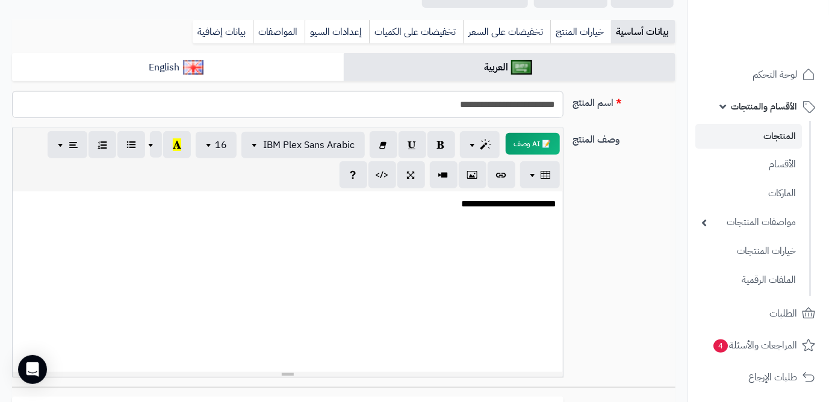
scroll to position [54, 0]
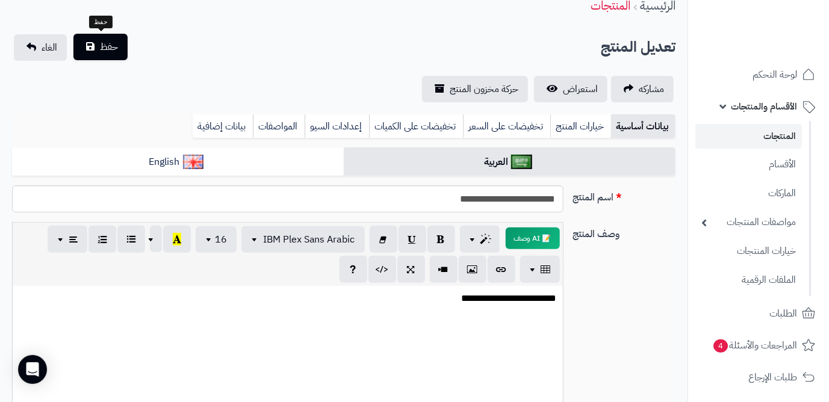
type input "*"
click at [95, 49] on button "حفظ" at bounding box center [100, 47] width 54 height 26
